Goal: Task Accomplishment & Management: Use online tool/utility

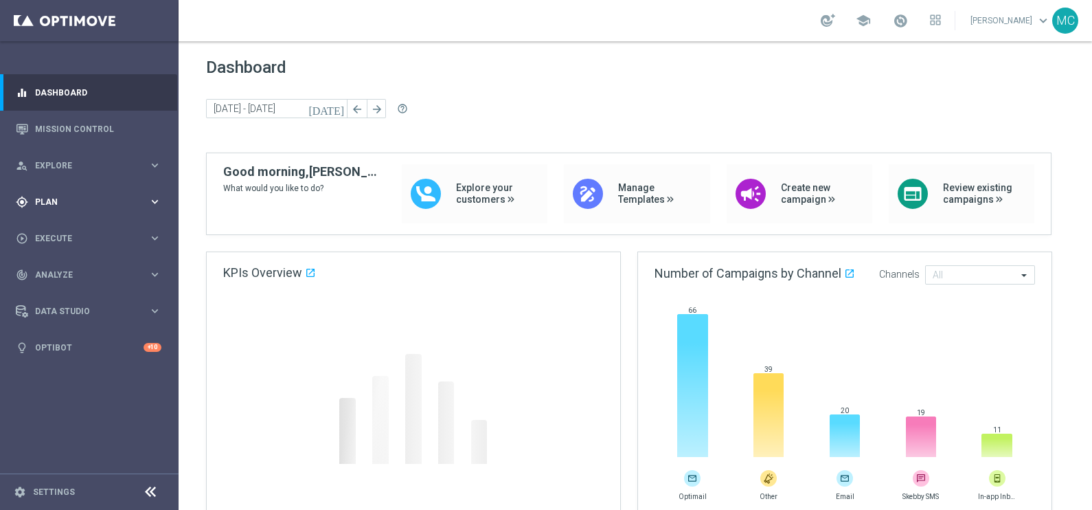
click at [159, 196] on icon "keyboard_arrow_right" at bounding box center [154, 201] width 13 height 13
click at [151, 268] on icon "keyboard_arrow_right" at bounding box center [154, 271] width 13 height 13
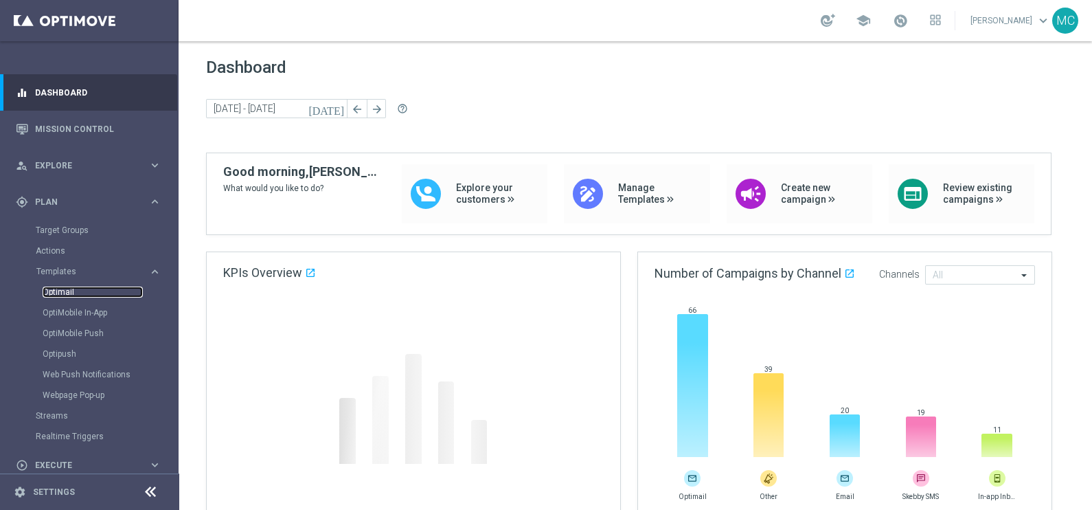
click at [71, 290] on link "Optimail" at bounding box center [93, 291] width 100 height 11
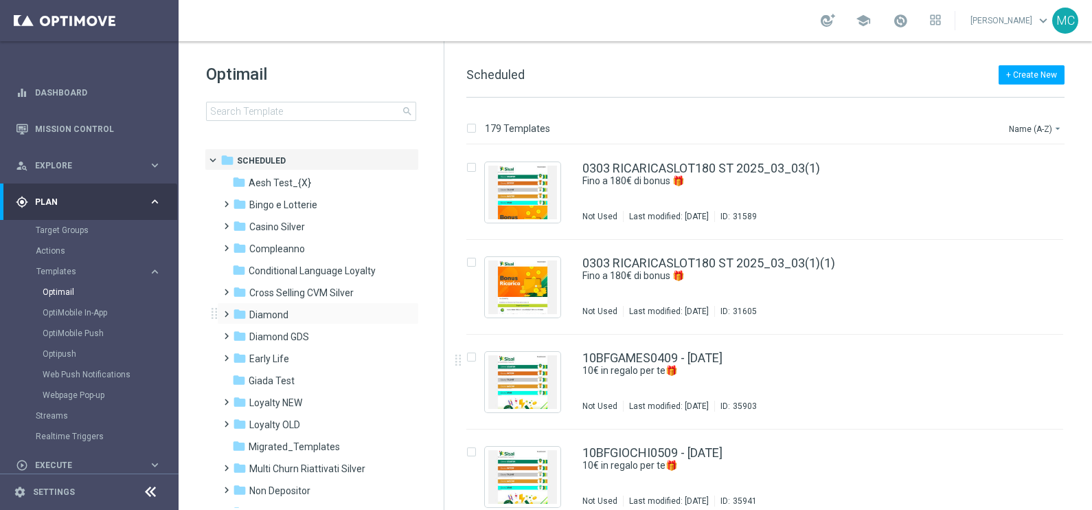
click at [224, 310] on span at bounding box center [223, 307] width 6 height 5
click at [240, 354] on span at bounding box center [237, 351] width 6 height 5
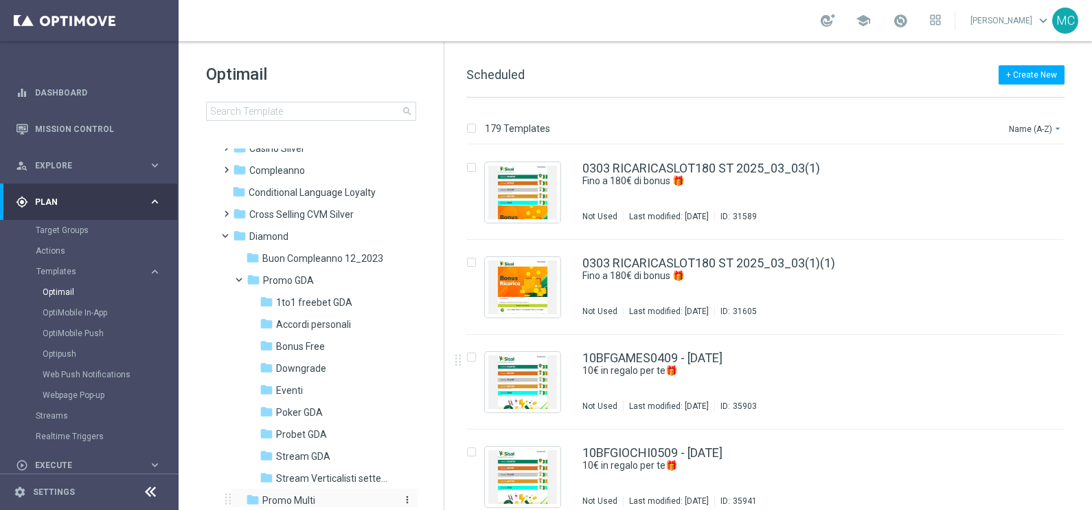
scroll to position [171, 0]
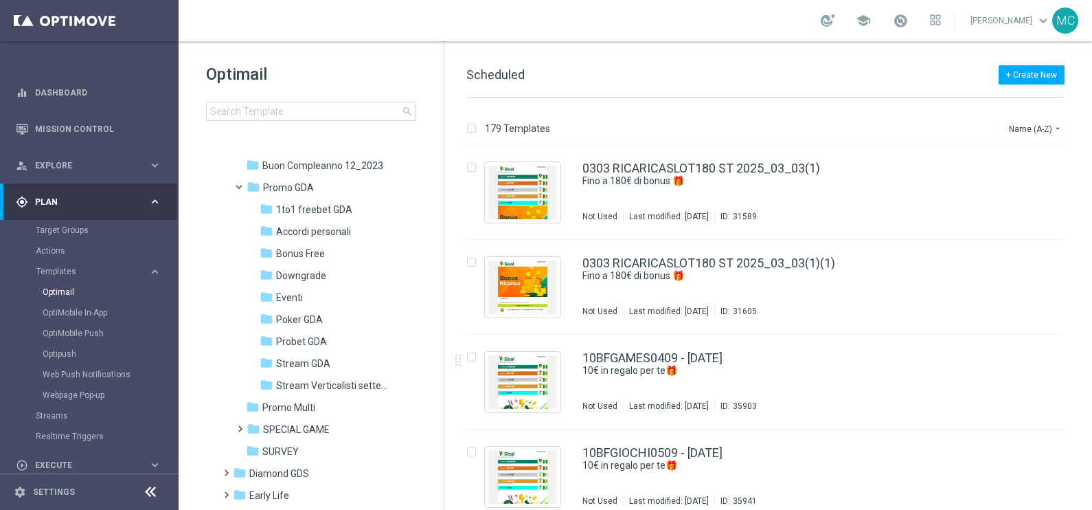
drag, startPoint x: 299, startPoint y: 385, endPoint x: 421, endPoint y: 381, distance: 122.3
click at [299, 386] on span "Stream Verticalisti settembre 2025" at bounding box center [335, 385] width 119 height 12
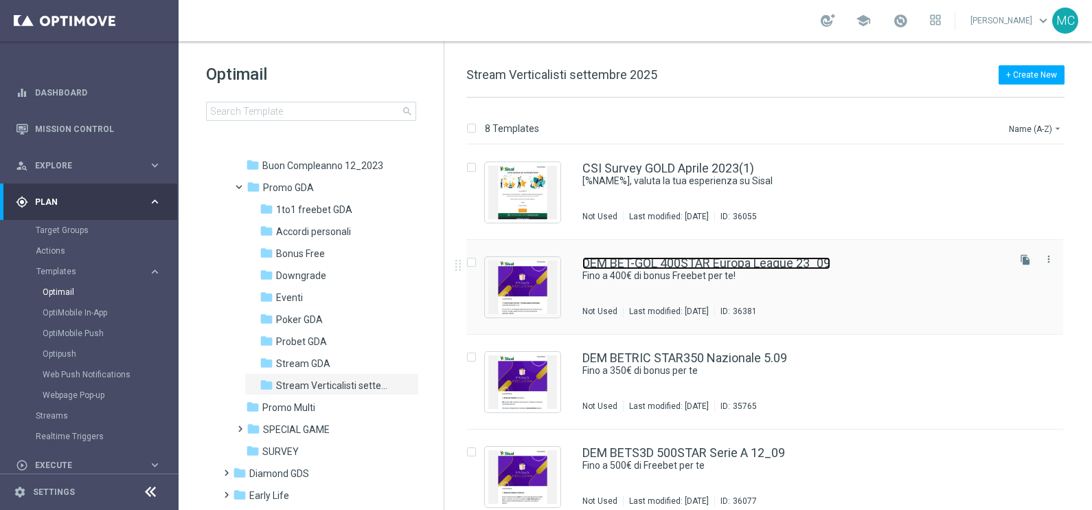
click at [686, 262] on link "DEM BET-GOL 400STAR Europa League 23_09" at bounding box center [706, 263] width 248 height 12
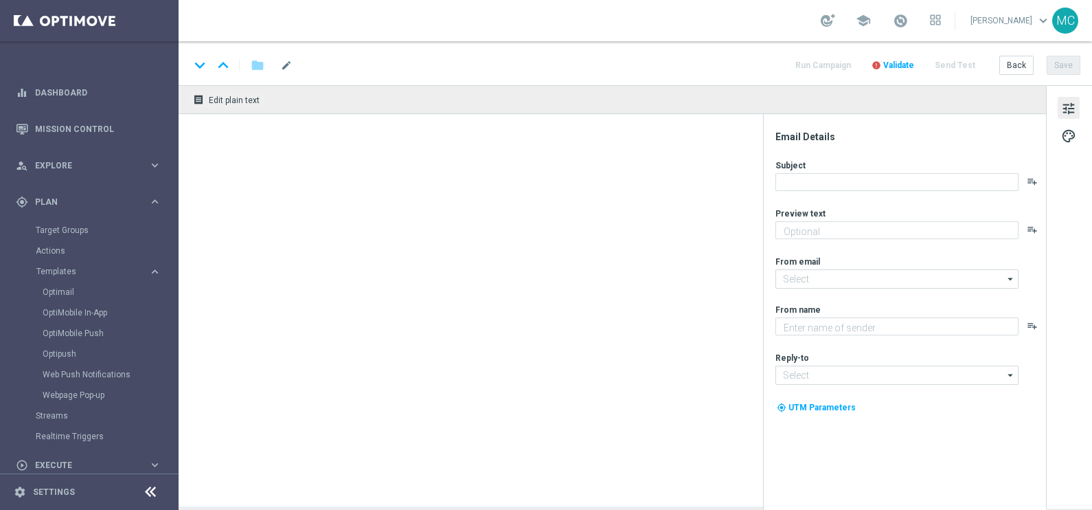
type textarea "🏆 Un mese [PERSON_NAME]. Solo su SISAL."
type input "[EMAIL_ADDRESS][DOMAIN_NAME]"
type textarea "Sisal"
type input "[EMAIL_ADDRESS][DOMAIN_NAME]"
